Goal: Information Seeking & Learning: Find specific fact

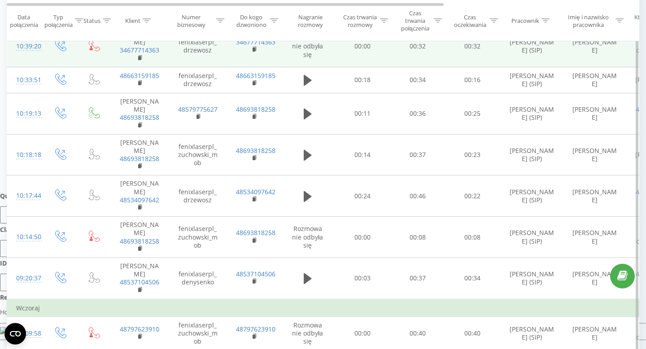
scroll to position [390, 0]
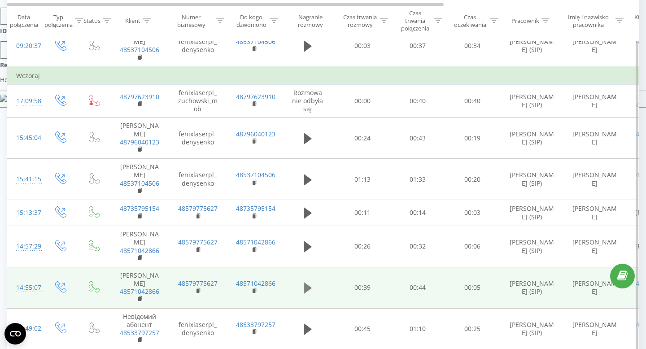
click at [306, 283] on icon at bounding box center [308, 288] width 8 height 11
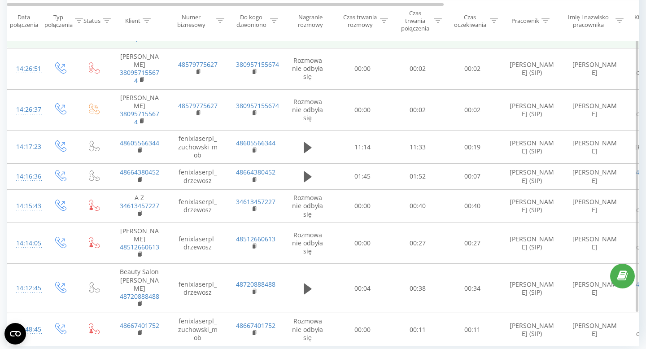
scroll to position [774, 0]
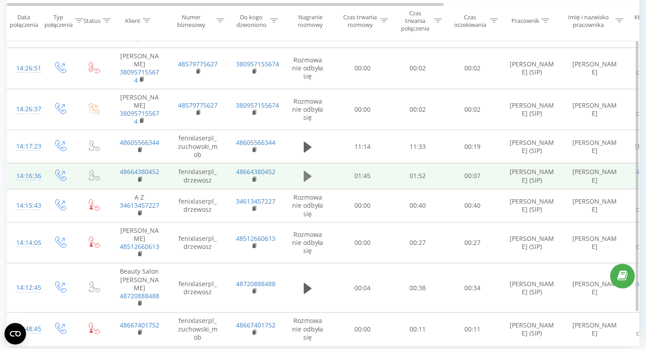
click at [310, 170] on icon at bounding box center [308, 176] width 8 height 13
click at [139, 178] on rect at bounding box center [139, 180] width 3 height 4
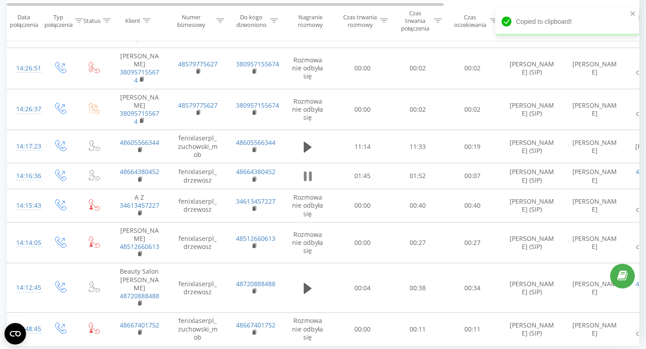
click at [305, 171] on icon at bounding box center [305, 176] width 3 height 10
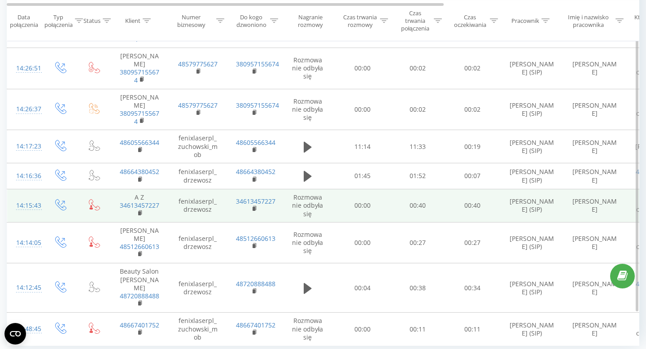
click at [187, 189] on td "fenixlaserpl_drzewosz" at bounding box center [198, 205] width 58 height 33
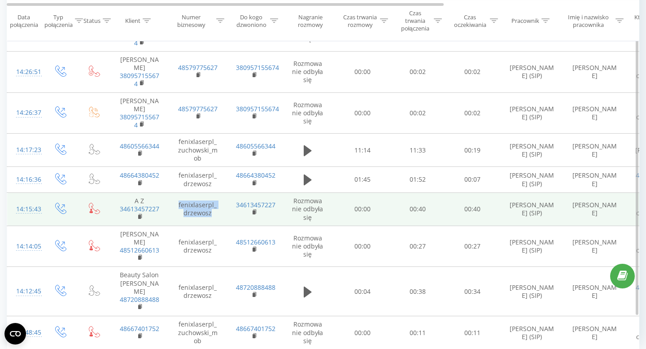
scroll to position [770, 0]
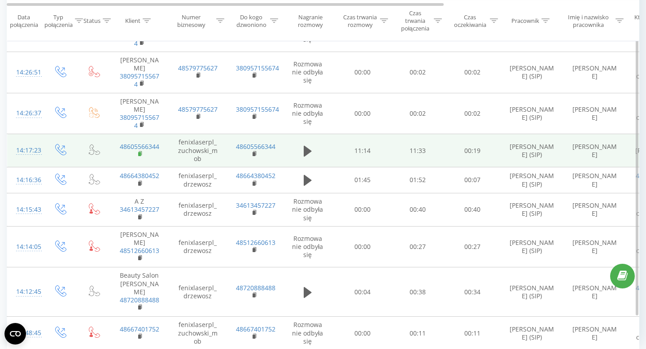
click at [139, 152] on rect at bounding box center [139, 154] width 3 height 4
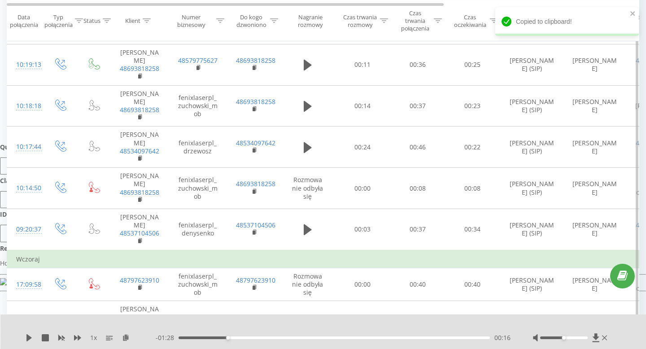
scroll to position [0, 0]
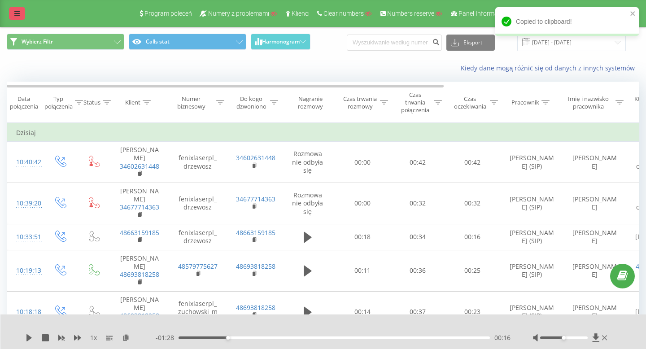
click at [18, 12] on icon at bounding box center [16, 13] width 5 height 6
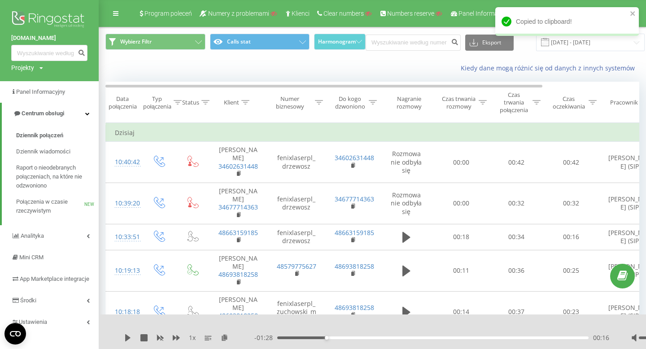
click at [29, 65] on div "Projekty" at bounding box center [22, 67] width 23 height 9
click at [37, 88] on div "Wyszukiwanie" at bounding box center [58, 81] width 94 height 18
click at [34, 83] on input "text" at bounding box center [36, 81] width 45 height 13
paste input "amso.pl"
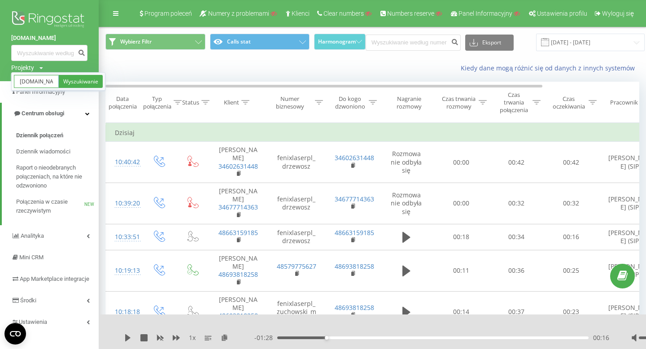
click at [22, 81] on input "amso.pl" at bounding box center [36, 81] width 45 height 13
type input "amso.pl"
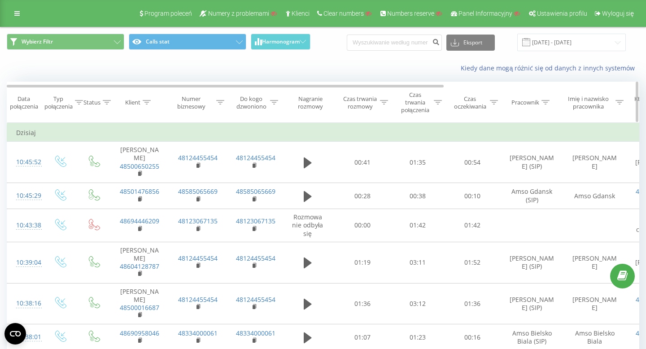
click at [527, 104] on div "Pracownik" at bounding box center [526, 103] width 28 height 8
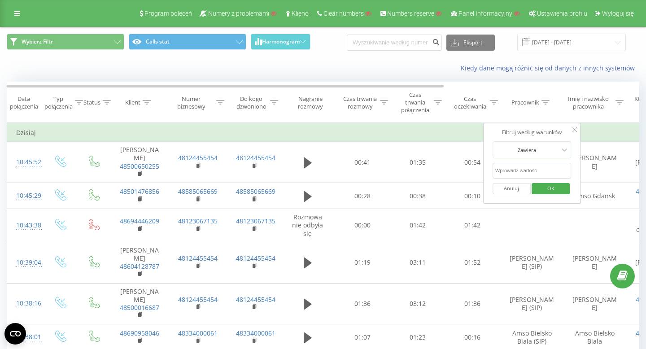
click at [520, 171] on input "text" at bounding box center [532, 171] width 79 height 16
type input "amso"
click button "OK" at bounding box center [551, 188] width 38 height 11
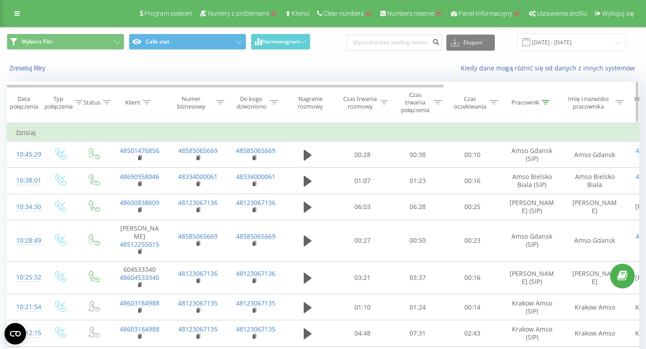
click at [529, 103] on div "Pracownik" at bounding box center [526, 103] width 28 height 8
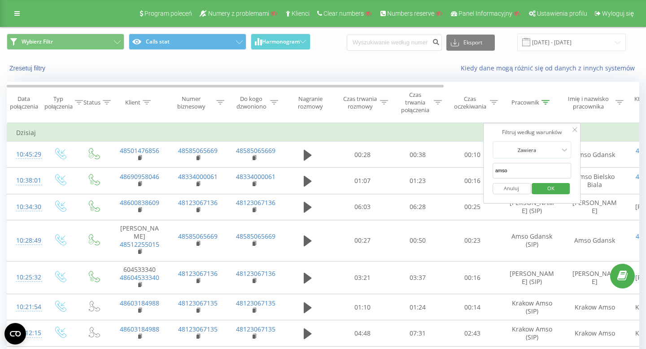
click at [526, 168] on input "amso" at bounding box center [532, 171] width 79 height 16
type input "lodz"
click button "OK" at bounding box center [551, 188] width 38 height 11
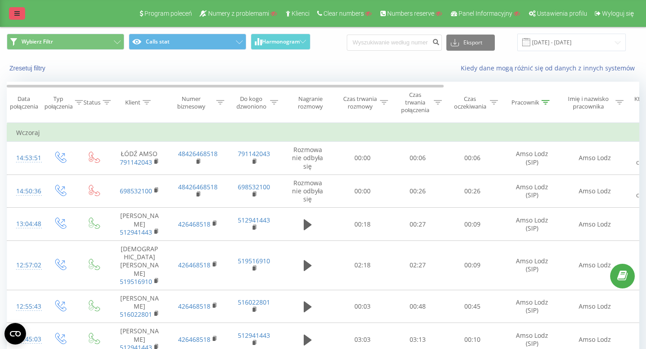
click at [22, 7] on div "Program poleceń Numery z problemami Klienci Clear numbers Numbers reserve Panel…" at bounding box center [323, 13] width 646 height 27
click at [18, 13] on icon at bounding box center [16, 13] width 5 height 6
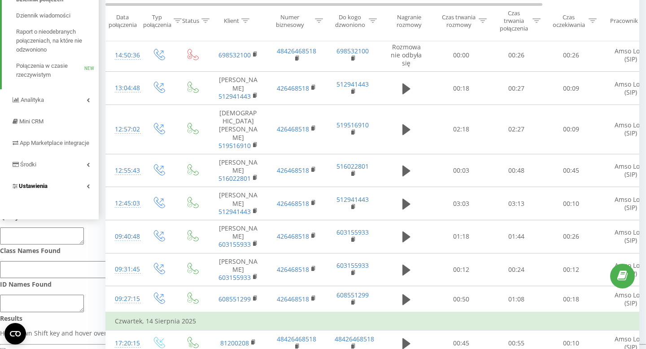
click at [42, 189] on span "Ustawienia" at bounding box center [33, 186] width 29 height 7
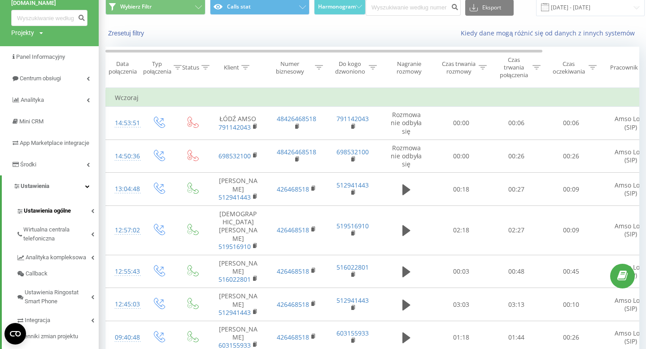
click at [59, 215] on span "Ustawienia ogólne" at bounding box center [47, 210] width 47 height 9
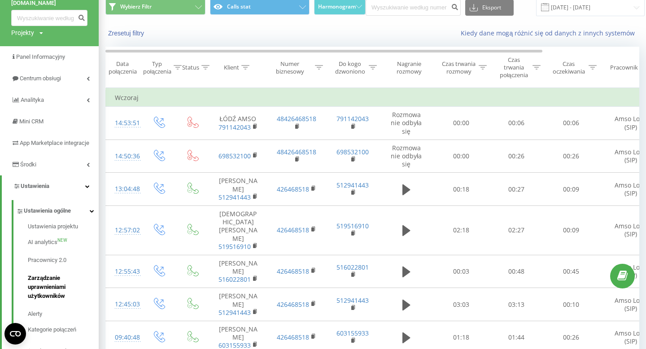
click at [54, 292] on span "Zarządzanie uprawnieniami użytkowników" at bounding box center [61, 287] width 66 height 27
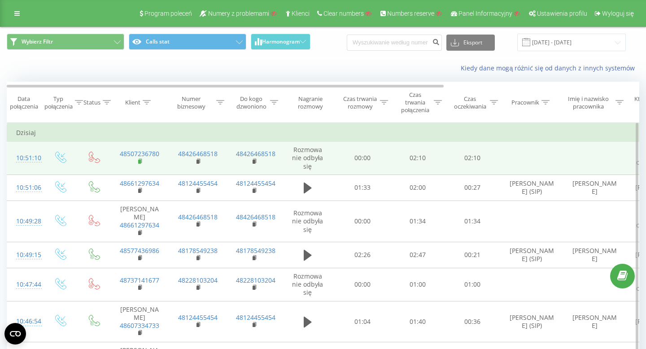
click at [140, 161] on rect at bounding box center [139, 162] width 3 height 4
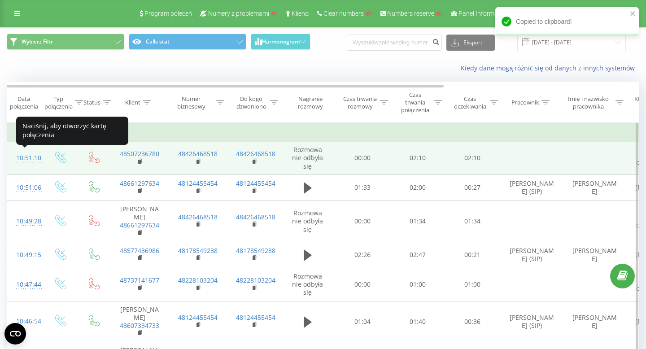
click at [26, 158] on div "10:51:10" at bounding box center [25, 158] width 18 height 18
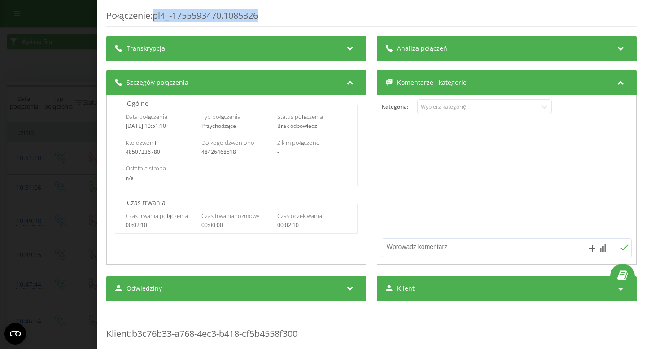
drag, startPoint x: 268, startPoint y: 17, endPoint x: 154, endPoint y: 18, distance: 113.6
click at [154, 18] on div "Połączenie : pl4_-1755593470.1085326" at bounding box center [371, 18] width 531 height 18
copy div "pl4_-1755593470.1085326"
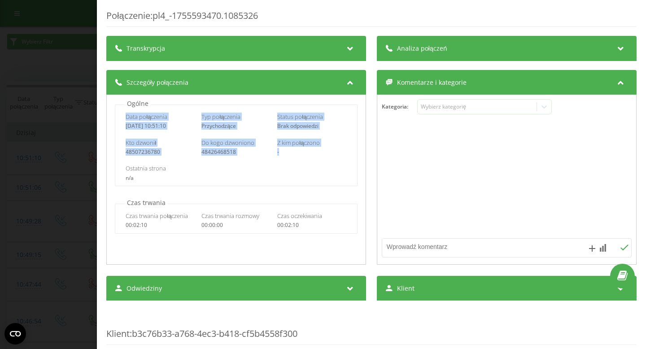
drag, startPoint x: 118, startPoint y: 116, endPoint x: 294, endPoint y: 153, distance: 179.4
click at [294, 153] on div "Data połączenia 2025-08-19 10:51:10 Typ połączenia Przychodzące Status połączen…" at bounding box center [236, 146] width 242 height 82
copy div "Data połączenia 2025-08-19 10:51:10 Typ połączenia Przychodzące Status połączen…"
click at [62, 54] on div "Połączenie : pl4_-1755593470.1085326 Transkrypcja Aby móc analizować przyszłe p…" at bounding box center [323, 174] width 646 height 349
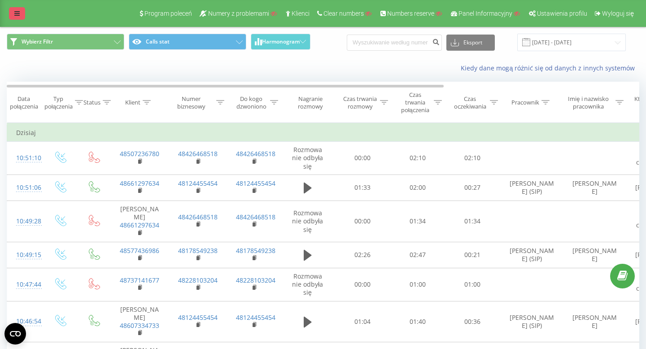
click at [12, 12] on link at bounding box center [17, 13] width 16 height 13
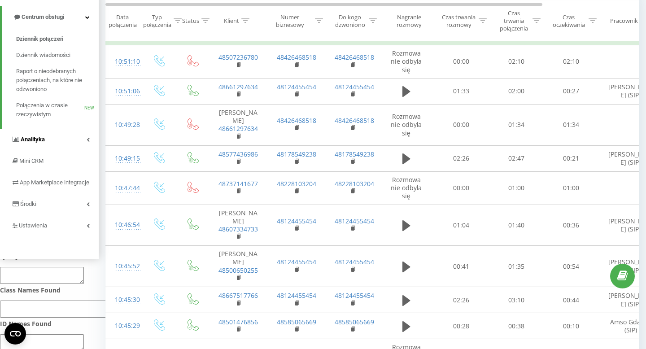
scroll to position [97, 0]
click at [54, 236] on link "Ustawienia" at bounding box center [49, 225] width 99 height 22
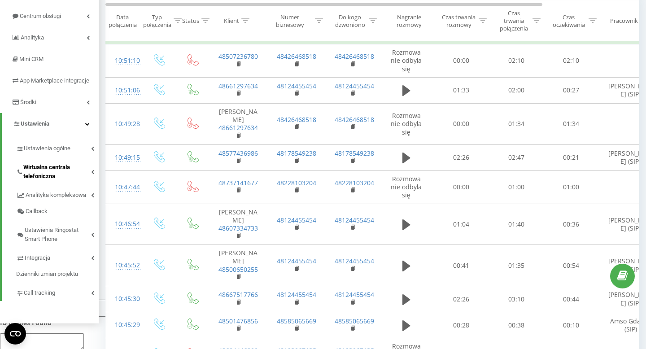
click at [54, 180] on span "Wirtualna centrala telefoniczna" at bounding box center [57, 172] width 68 height 18
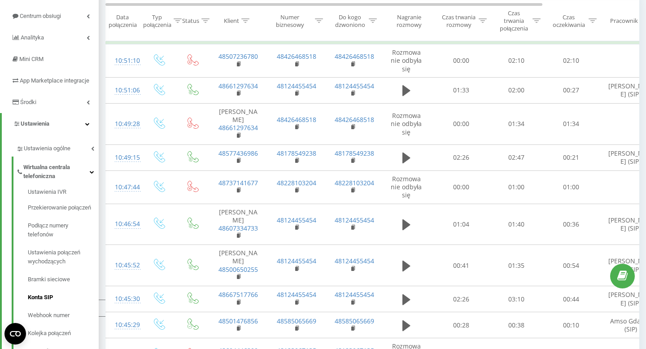
click at [37, 302] on span "Konta SIP" at bounding box center [40, 297] width 25 height 9
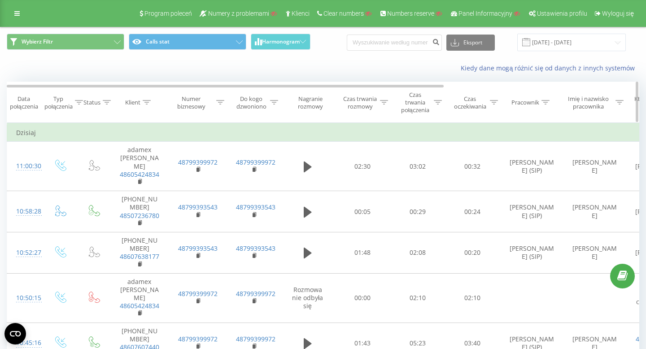
click at [133, 100] on div "Klient" at bounding box center [132, 103] width 15 height 8
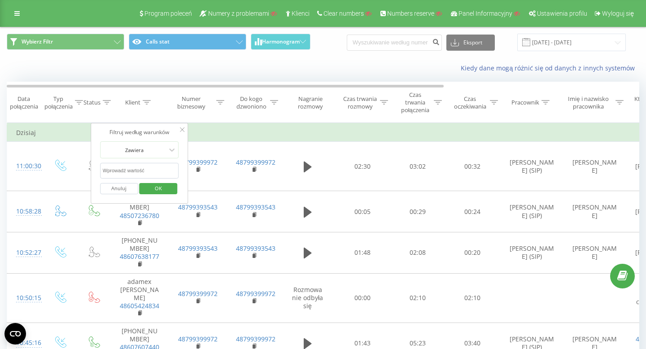
click at [142, 169] on input "text" at bounding box center [139, 171] width 79 height 16
type input "507236"
click button "OK" at bounding box center [159, 188] width 38 height 11
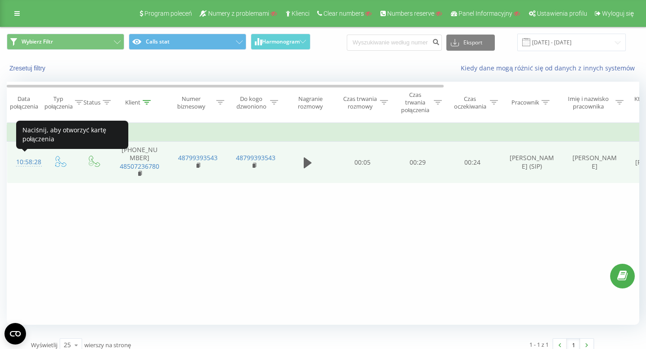
click at [26, 162] on div "10:58:28" at bounding box center [25, 163] width 18 height 18
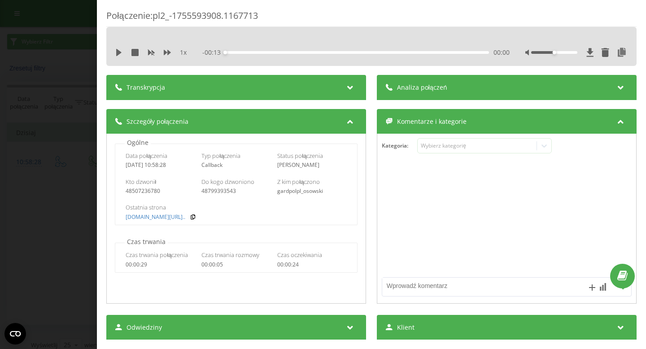
click at [48, 22] on div "Połączenie : pl2_-1755593908.1167713 1 x - 00:13 00:00 00:00 Transkrypcja Aby m…" at bounding box center [323, 174] width 646 height 349
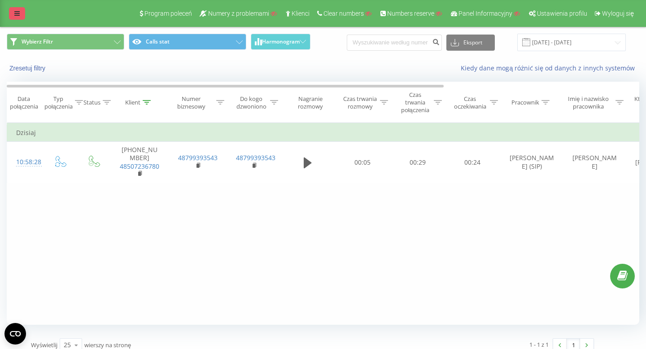
click at [22, 16] on link at bounding box center [17, 13] width 16 height 13
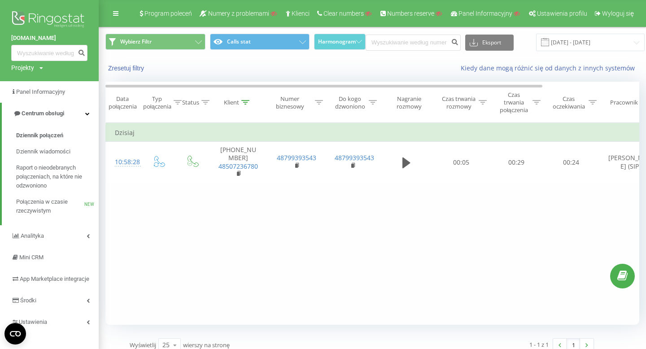
click at [20, 68] on div "Projekty" at bounding box center [22, 67] width 23 height 9
click at [35, 83] on input "text" at bounding box center [36, 81] width 45 height 13
paste input "[DOMAIN_NAME]"
type input "[DOMAIN_NAME]"
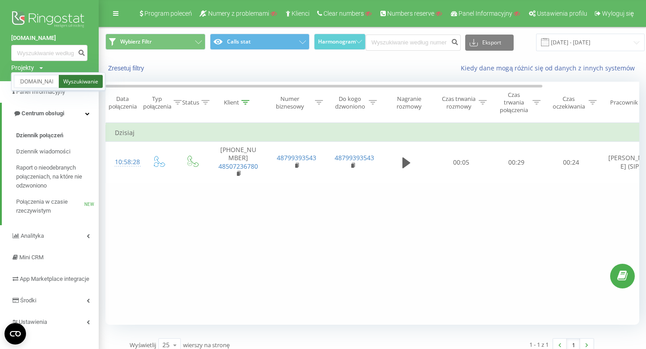
click at [79, 81] on link "Wyszukiwanie" at bounding box center [81, 81] width 44 height 13
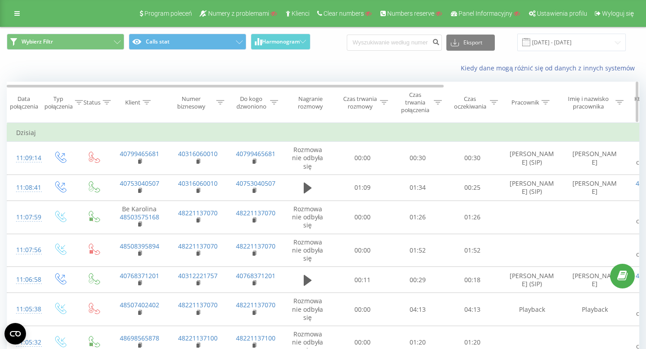
click at [135, 101] on div "Klient" at bounding box center [132, 103] width 15 height 8
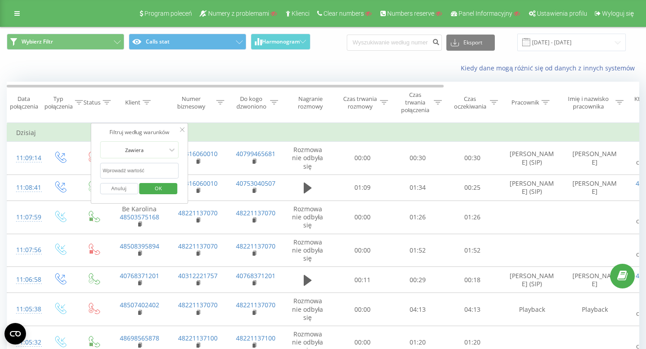
click at [138, 170] on input "text" at bounding box center [139, 171] width 79 height 16
paste input "40746095622"
type input "40746095622"
click at [159, 186] on span "OK" at bounding box center [158, 188] width 25 height 14
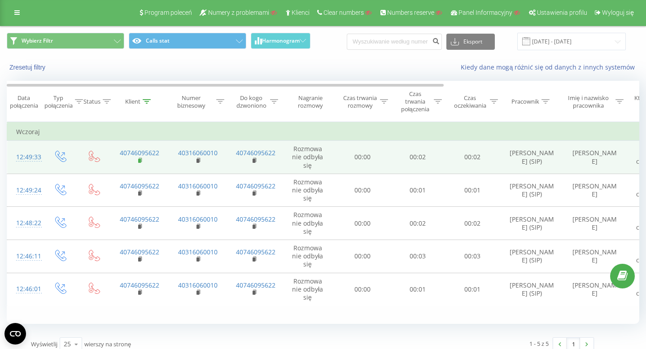
click at [138, 160] on icon at bounding box center [140, 161] width 5 height 6
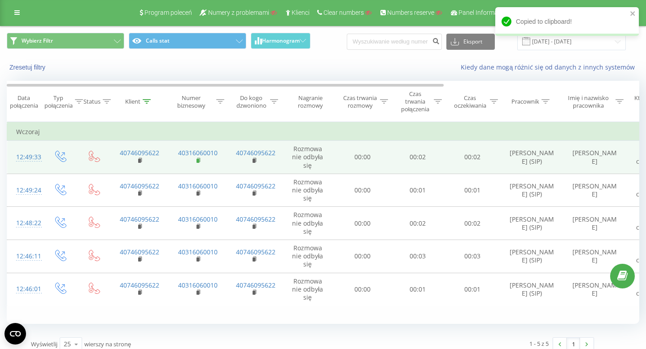
click at [198, 160] on rect at bounding box center [198, 161] width 3 height 4
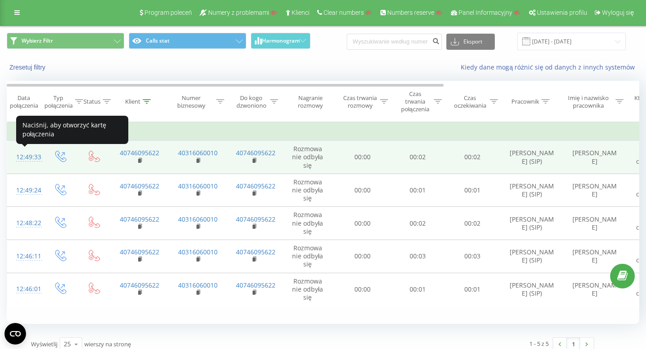
click at [26, 162] on div "12:49:33" at bounding box center [25, 158] width 18 height 18
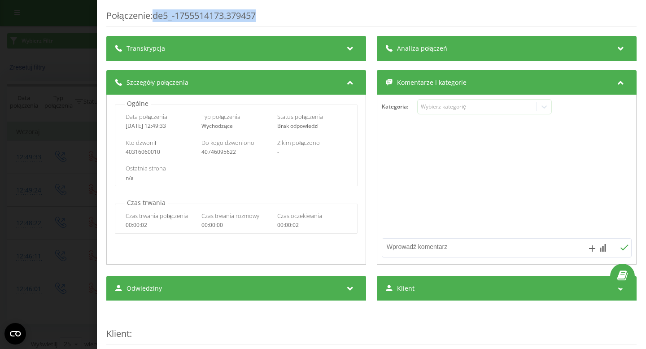
drag, startPoint x: 266, startPoint y: 17, endPoint x: 156, endPoint y: 12, distance: 110.1
click at [156, 12] on div "Połączenie : de5_-1755514173.379457" at bounding box center [371, 18] width 531 height 18
copy div "de5_-1755514173.379457"
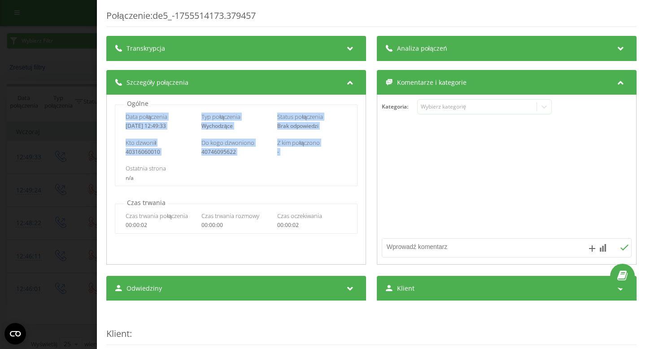
drag, startPoint x: 121, startPoint y: 117, endPoint x: 302, endPoint y: 162, distance: 186.3
click at [302, 162] on div "Data połączenia 2025-08-18 12:49:33 Typ połączenia Wychodzące Status połączenia…" at bounding box center [236, 146] width 242 height 82
copy div "Data połączenia 2025-08-18 12:49:33 Typ połączenia Wychodzące Status połączenia…"
click at [62, 37] on div "Połączenie : de5_-1755514173.379457 Transkrypcja Aby móc analizować przyszłe po…" at bounding box center [323, 174] width 646 height 349
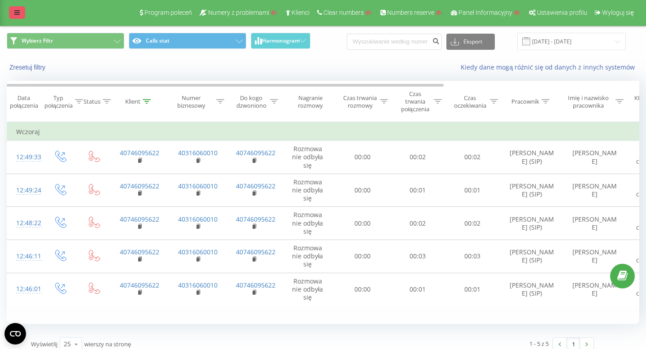
click at [18, 12] on icon at bounding box center [16, 12] width 5 height 6
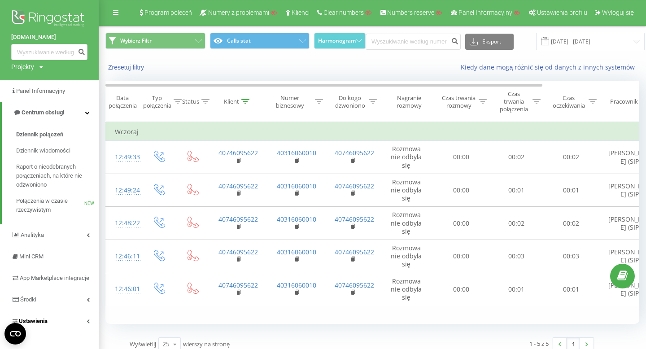
click at [55, 322] on link "Ustawienia" at bounding box center [49, 322] width 99 height 22
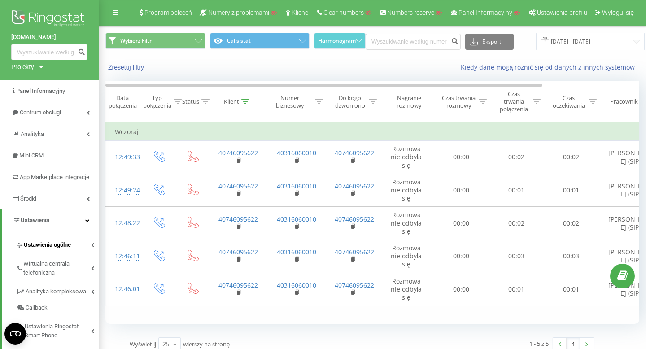
click at [53, 247] on link "Ustawienia ogólne" at bounding box center [57, 243] width 83 height 19
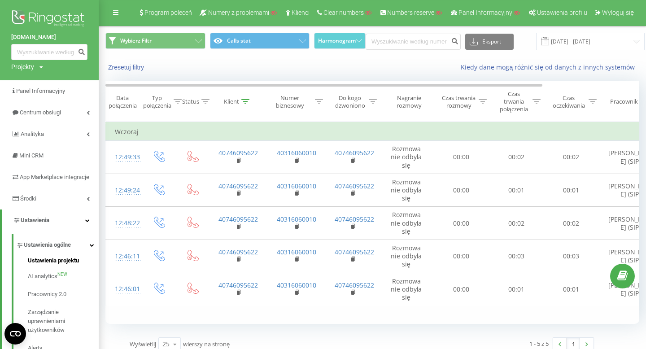
click at [61, 265] on span "Ustawienia projektu" at bounding box center [53, 260] width 51 height 9
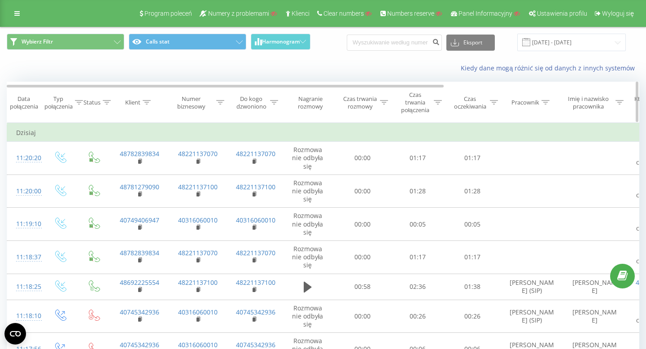
click at [138, 104] on div "Klient" at bounding box center [132, 103] width 15 height 8
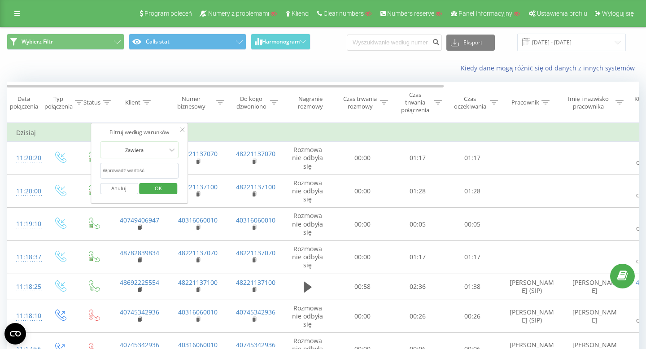
click at [127, 176] on input "text" at bounding box center [139, 171] width 79 height 16
paste input "40756133203"
type input "40756133203"
click button "OK" at bounding box center [159, 188] width 38 height 11
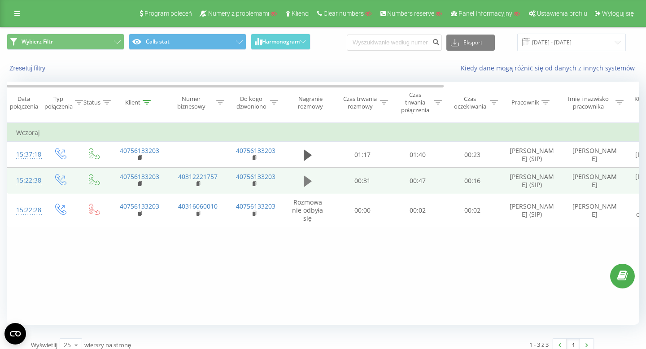
click at [304, 184] on icon at bounding box center [308, 181] width 8 height 11
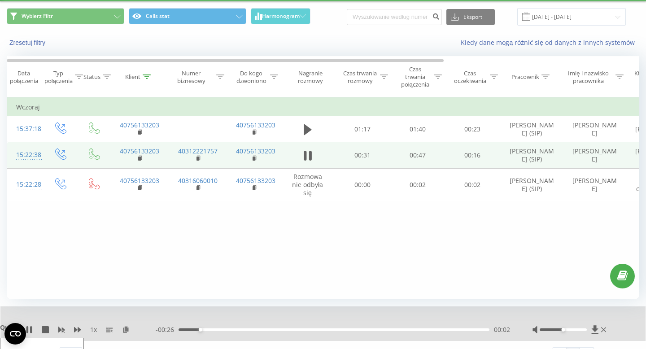
scroll to position [0, 1]
click at [306, 154] on icon at bounding box center [307, 155] width 8 height 13
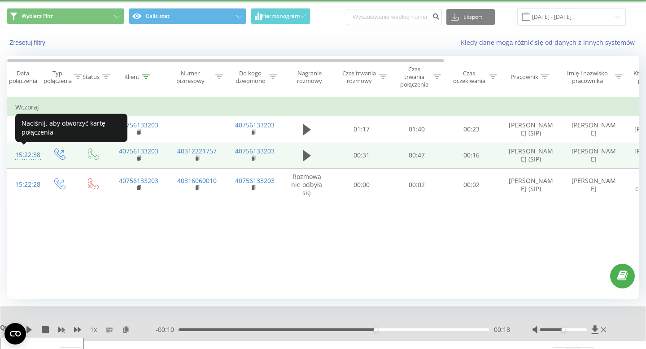
click at [33, 154] on div "15:22:38" at bounding box center [24, 155] width 18 height 18
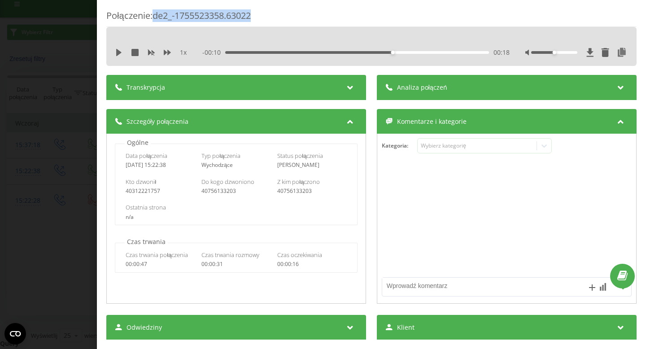
drag, startPoint x: 259, startPoint y: 15, endPoint x: 156, endPoint y: 12, distance: 103.3
click at [156, 12] on div "Połączenie : de2_-1755523358.63022" at bounding box center [371, 18] width 531 height 18
copy div "de2_-1755523358.63022"
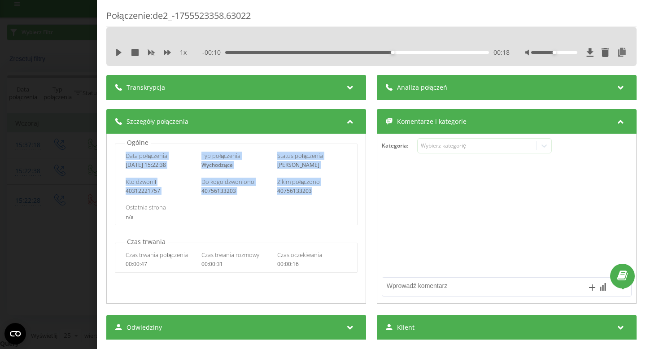
drag, startPoint x: 121, startPoint y: 155, endPoint x: 321, endPoint y: 190, distance: 203.3
click at [321, 190] on div "Data połączenia [DATE] 15:22:38 Typ połączenia Wychodzące Status połączenia Uda…" at bounding box center [236, 185] width 242 height 82
copy div "Data połączenia [DATE] 15:22:38 Typ połączenia Wychodzące Status połączenia Uda…"
click at [61, 40] on div "Połączenie : de2_-1755523358.63022 1 x - 00:10 00:18 00:18 Transkrypcja Aby móc…" at bounding box center [323, 174] width 646 height 349
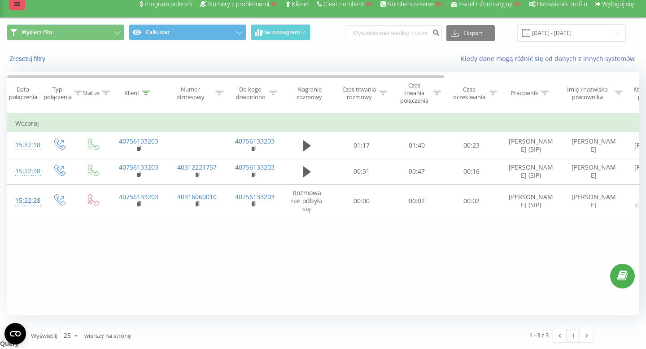
click at [18, 7] on link at bounding box center [17, 4] width 16 height 13
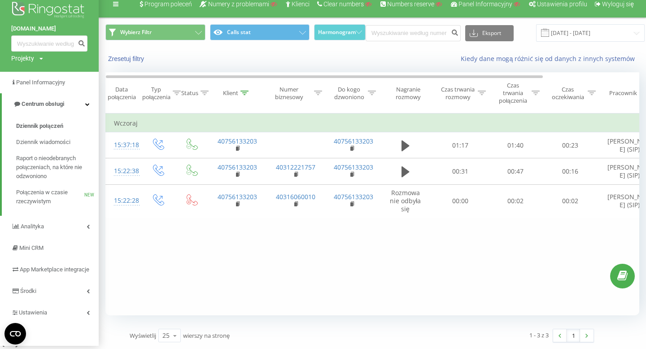
click at [30, 57] on div "Projekty" at bounding box center [22, 58] width 23 height 9
click at [36, 69] on input "text" at bounding box center [36, 72] width 45 height 13
paste input "[DOMAIN_NAME]"
type input "[DOMAIN_NAME]"
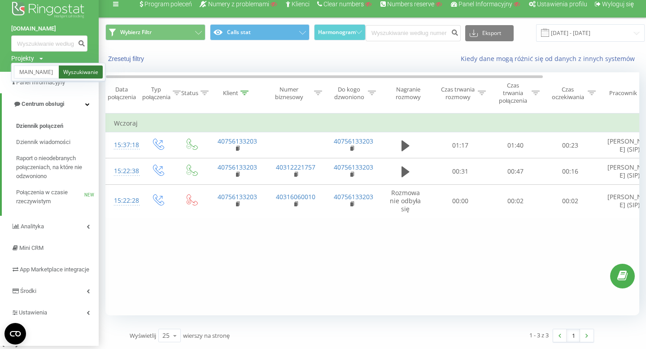
click at [72, 72] on link "Wyszukiwanie" at bounding box center [81, 72] width 44 height 13
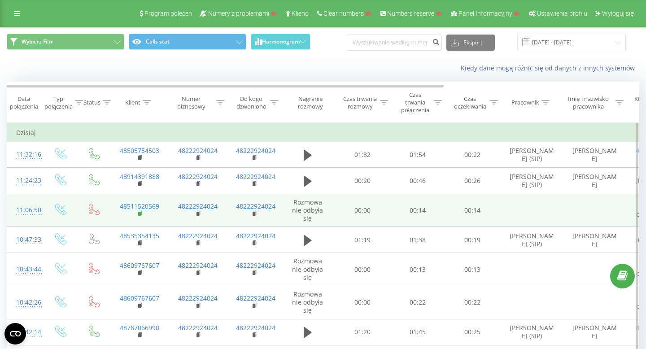
click at [140, 215] on rect at bounding box center [139, 214] width 3 height 4
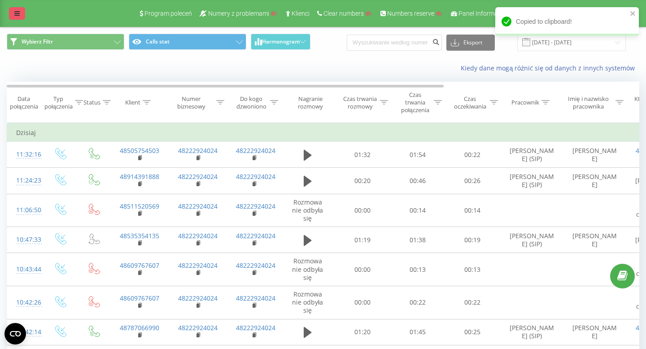
click at [10, 11] on link at bounding box center [17, 13] width 16 height 13
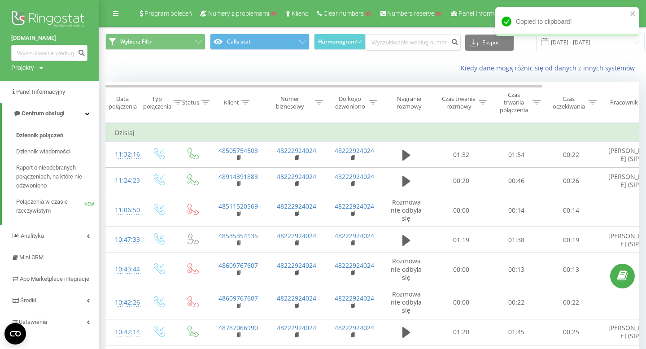
click at [27, 68] on div "Projekty" at bounding box center [22, 67] width 23 height 9
click at [34, 79] on input "text" at bounding box center [36, 81] width 45 height 13
paste input "https://docs.google.com/spreadsheets/d/1gQFU9MWWkyQo3yult543yS6_hepUPMsvSRLNhi9…"
type input "https://docs.google.com/spreadsheets/d/1gQFU9MWWkyQo3yult543yS6_hepUPMsvSRLNhi9…"
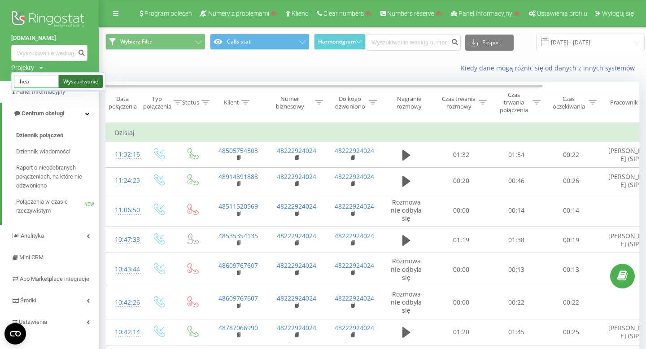
type input "head-ene"
click at [83, 84] on link "Wyszukiwanie" at bounding box center [81, 81] width 44 height 13
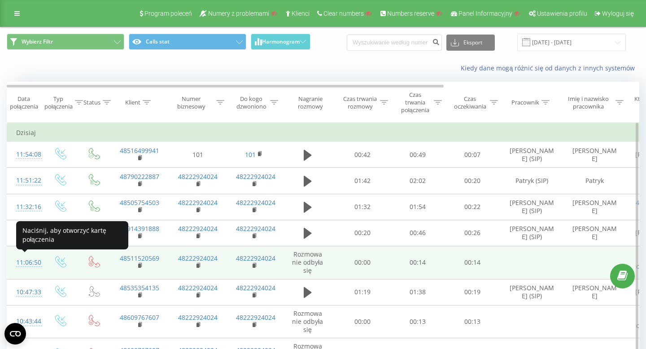
click at [33, 263] on div "11:06:50" at bounding box center [25, 263] width 18 height 18
